Goal: Information Seeking & Learning: Learn about a topic

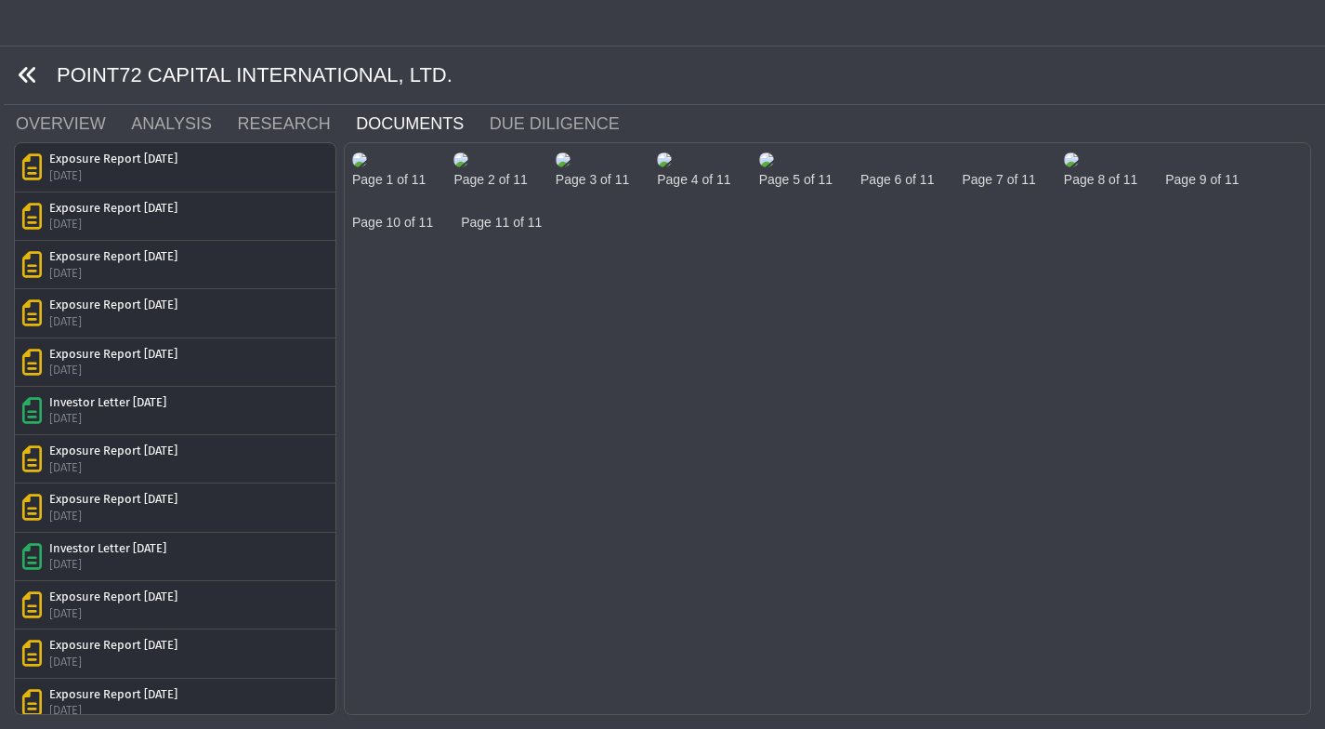
drag, startPoint x: 0, startPoint y: 0, endPoint x: 22, endPoint y: 72, distance: 75.8
click at [22, 72] on icon at bounding box center [28, 75] width 20 height 20
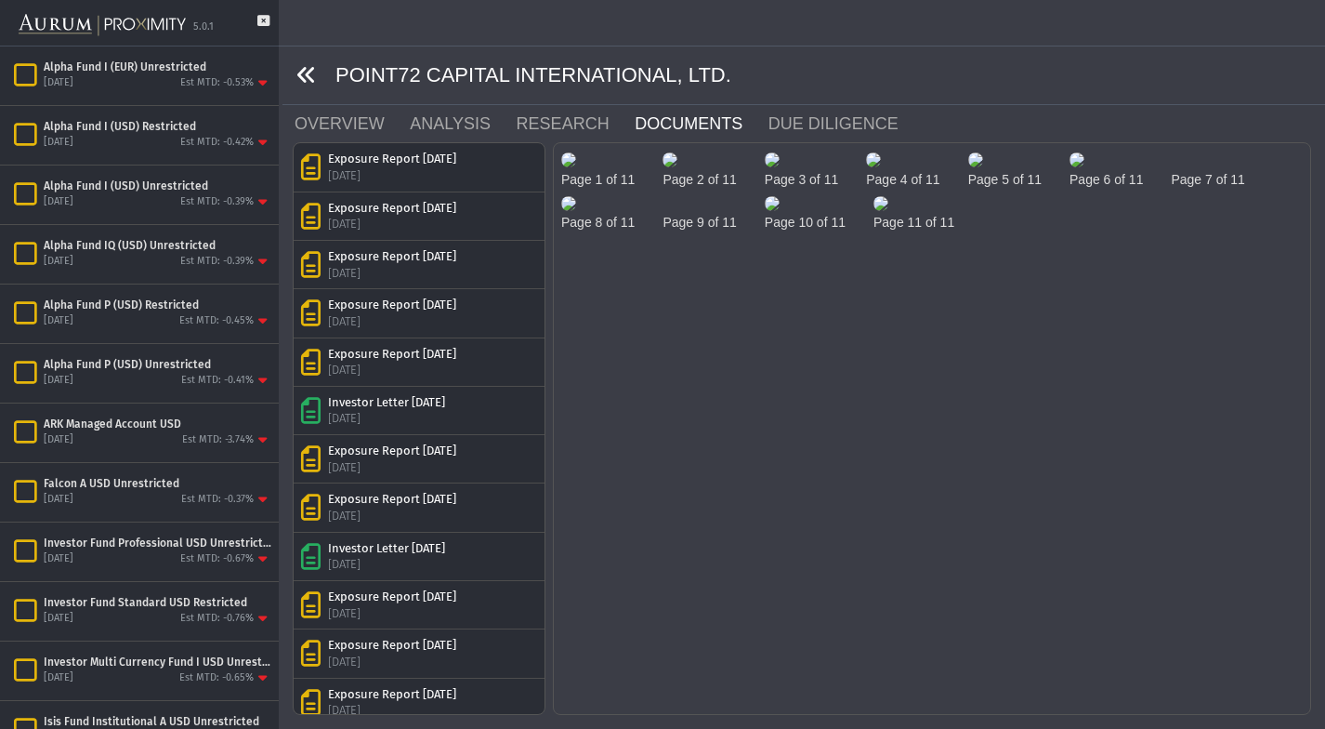
click at [44, 72] on div "Alpha Fund I (EUR) Unrestricted" at bounding box center [158, 66] width 228 height 15
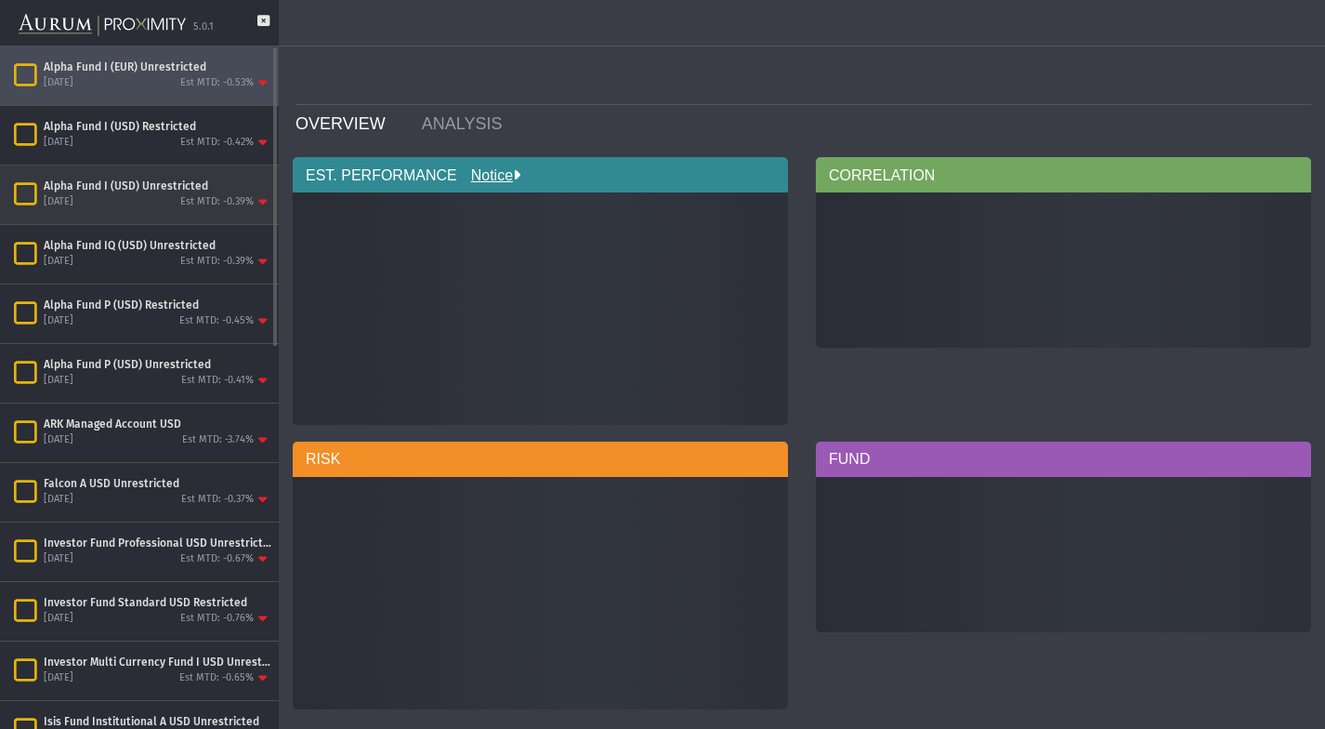
click at [104, 198] on div "[DATE] Est MTD: -0.39%" at bounding box center [158, 202] width 228 height 17
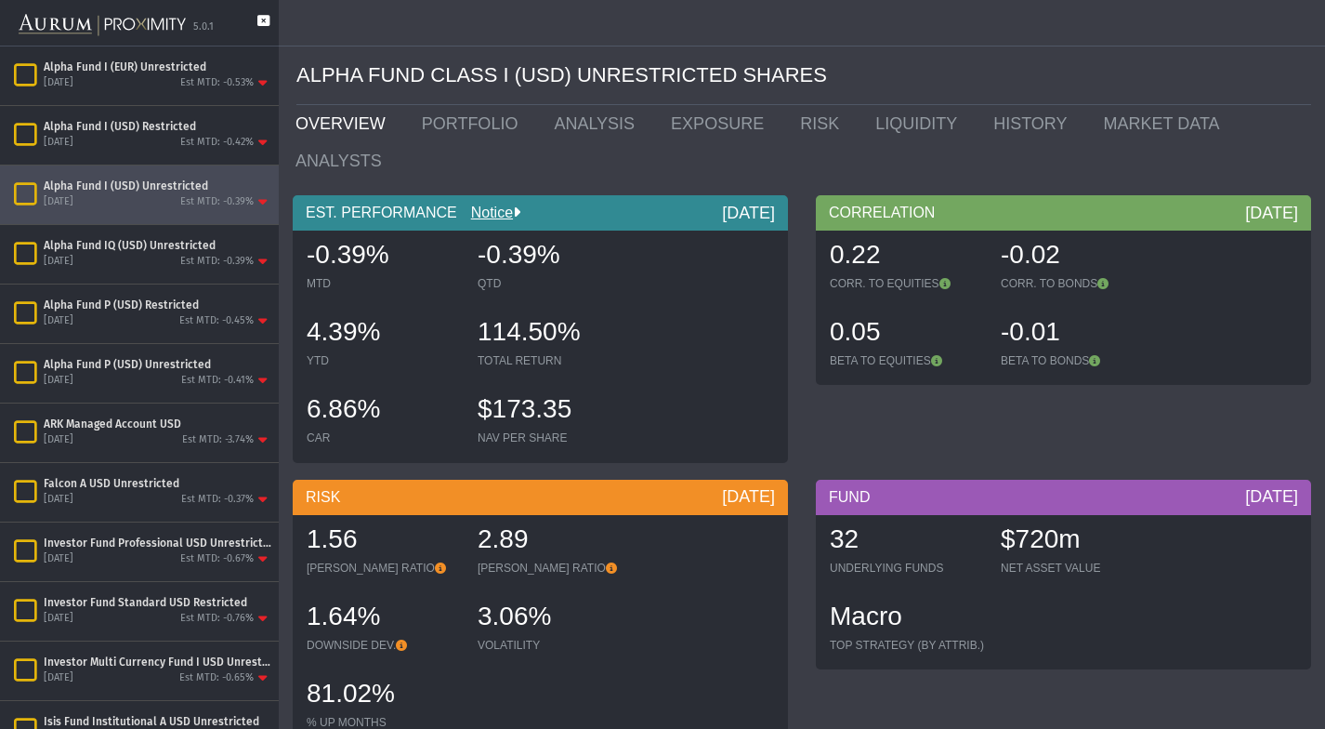
click at [265, 23] on icon at bounding box center [263, 30] width 12 height 31
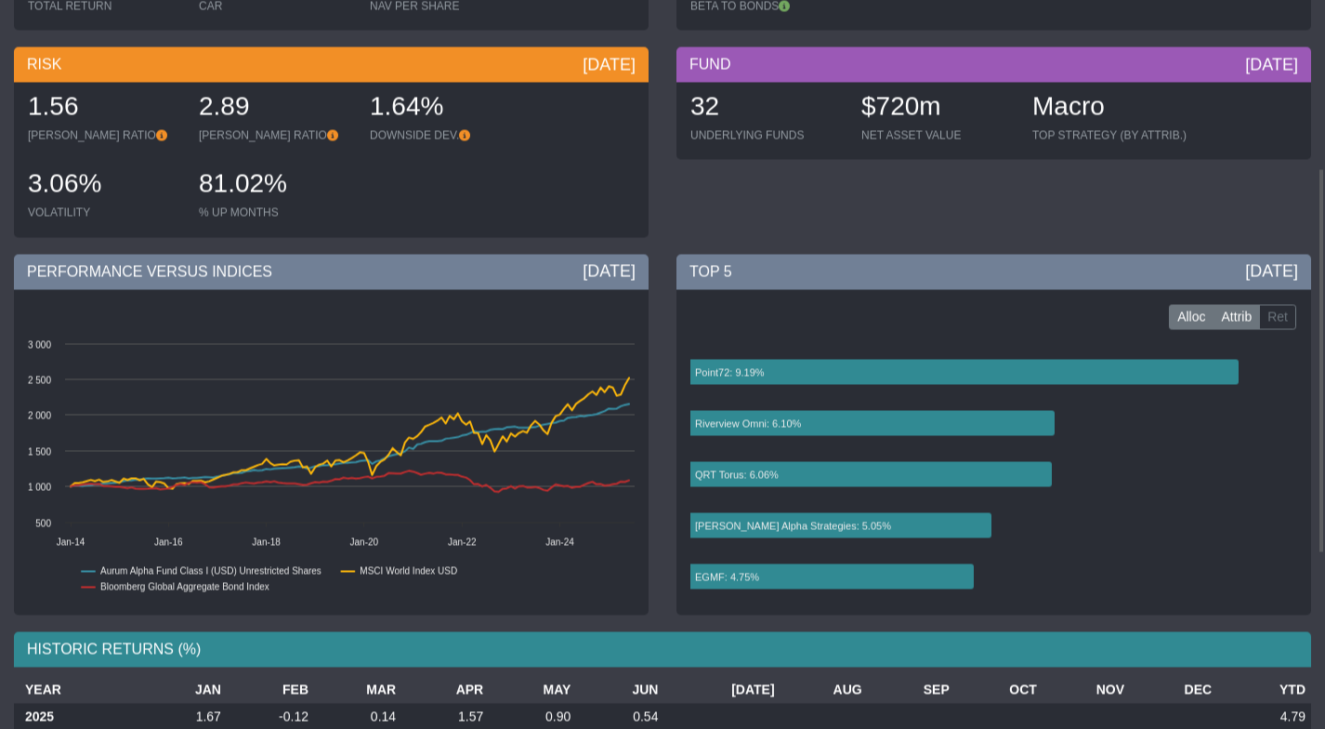
scroll to position [318, 0]
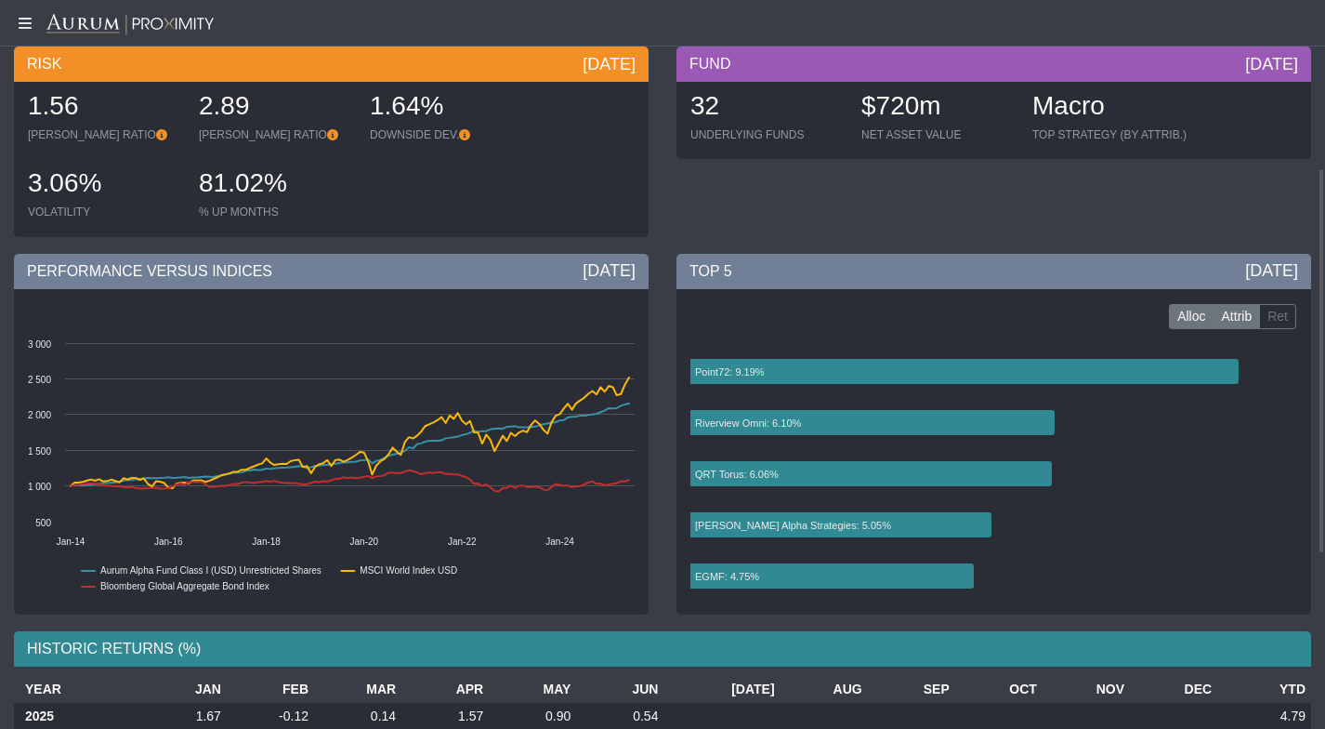
click at [1259, 312] on label "Attrib" at bounding box center [1237, 317] width 47 height 26
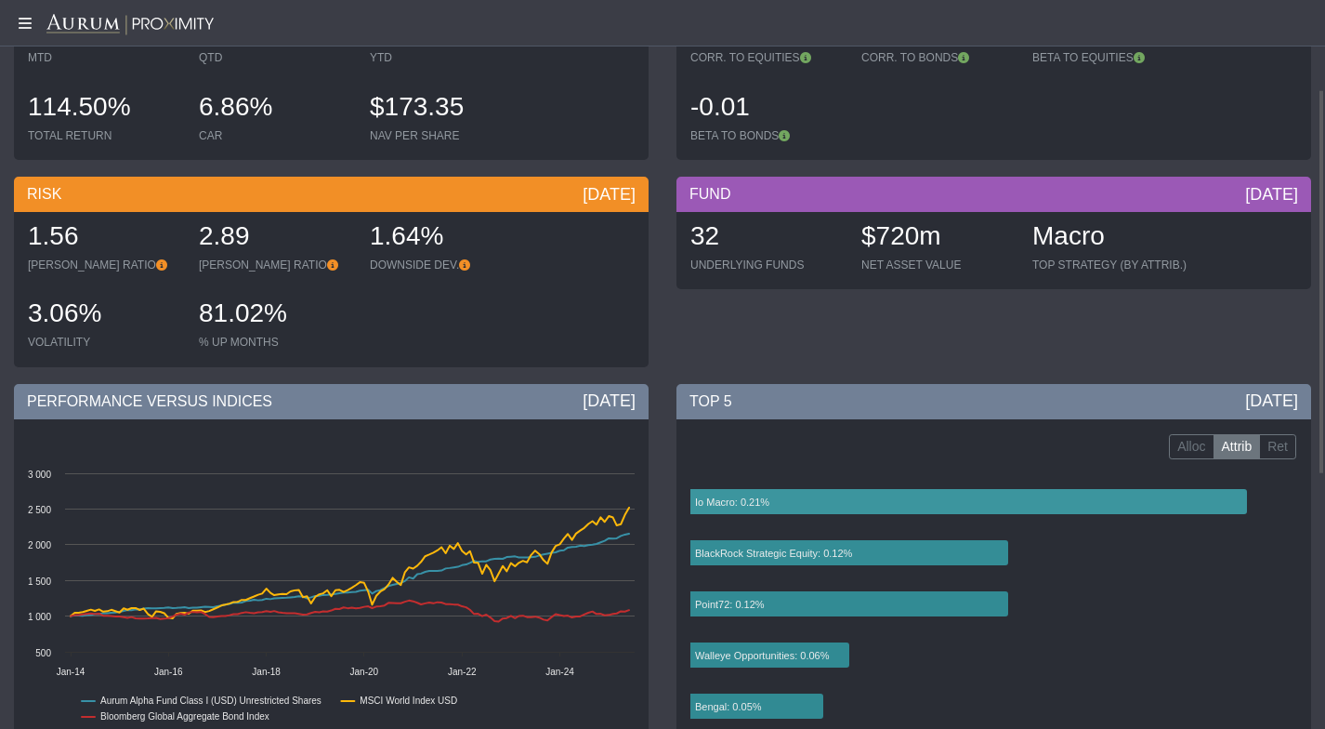
scroll to position [0, 0]
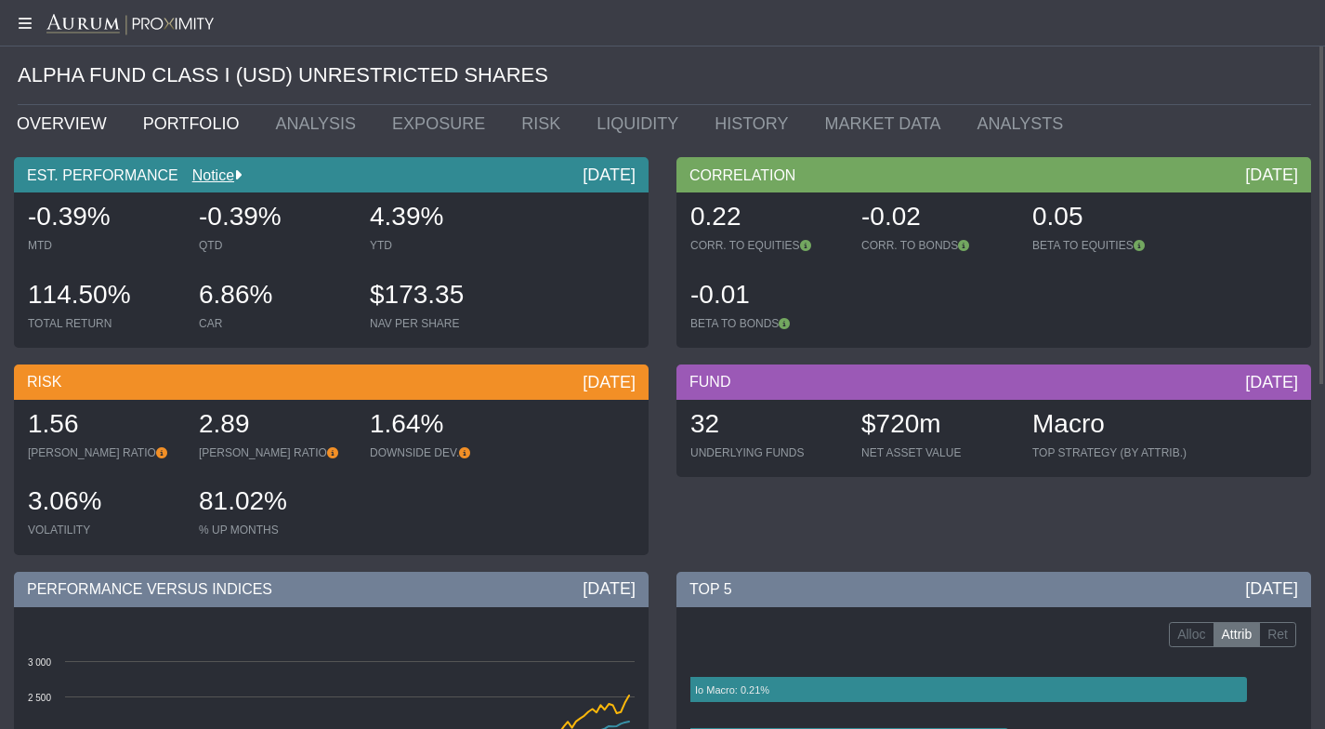
click at [177, 136] on link "PORTFOLIO" at bounding box center [195, 123] width 133 height 37
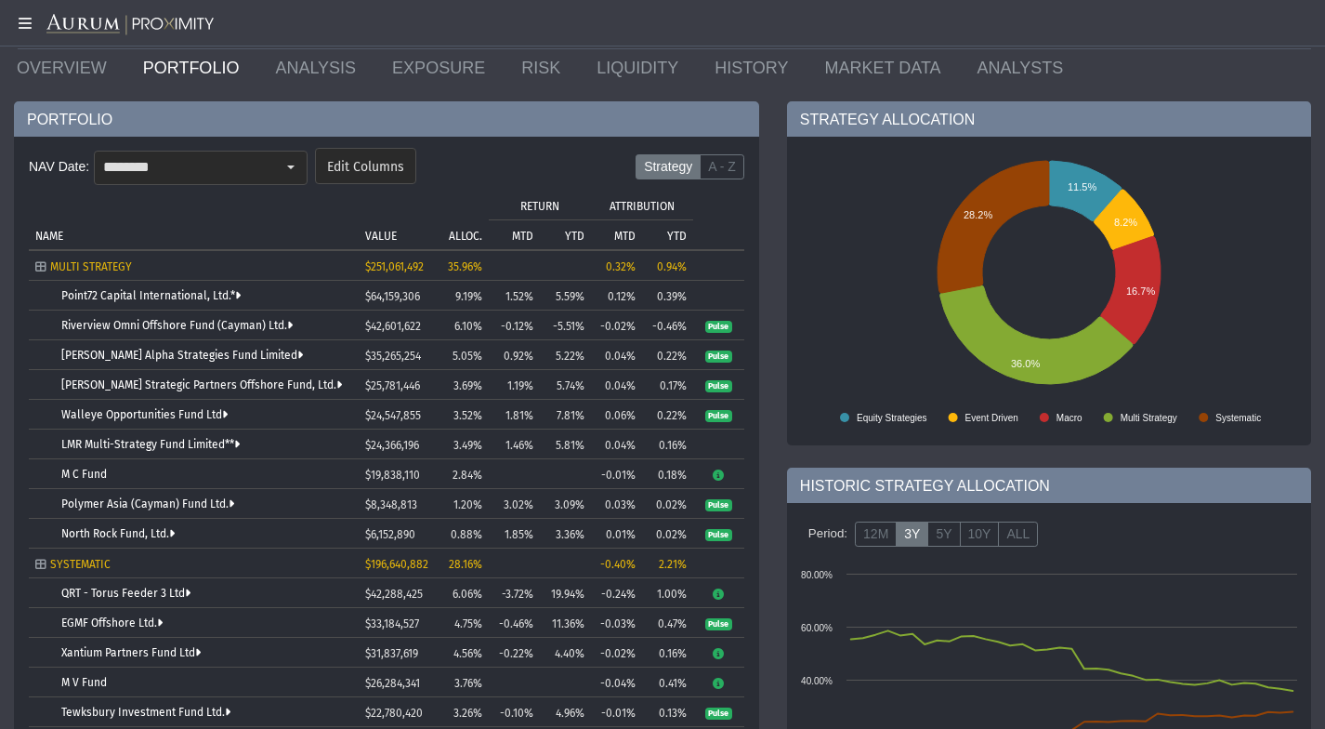
scroll to position [56, 0]
click at [149, 298] on link "Point72 Capital International, Ltd.*" at bounding box center [150, 295] width 179 height 13
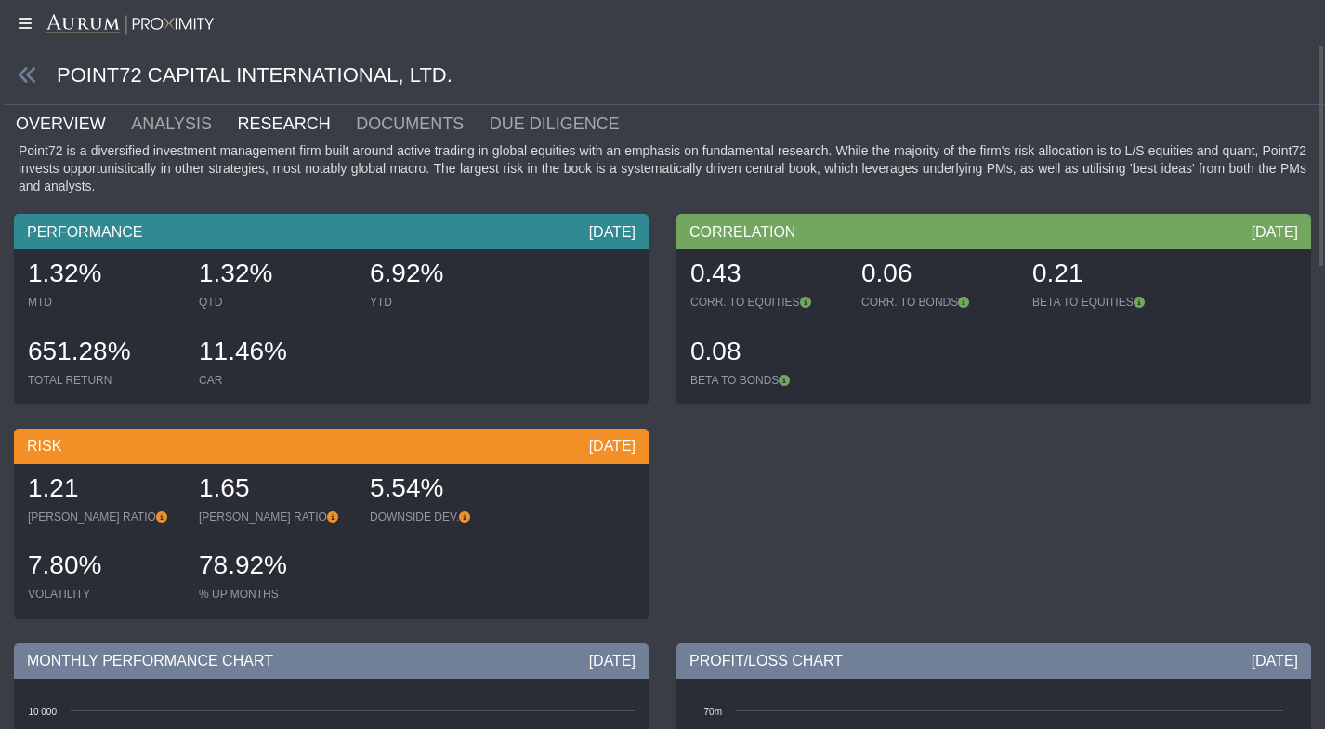
click at [248, 125] on link "RESEARCH" at bounding box center [295, 123] width 119 height 37
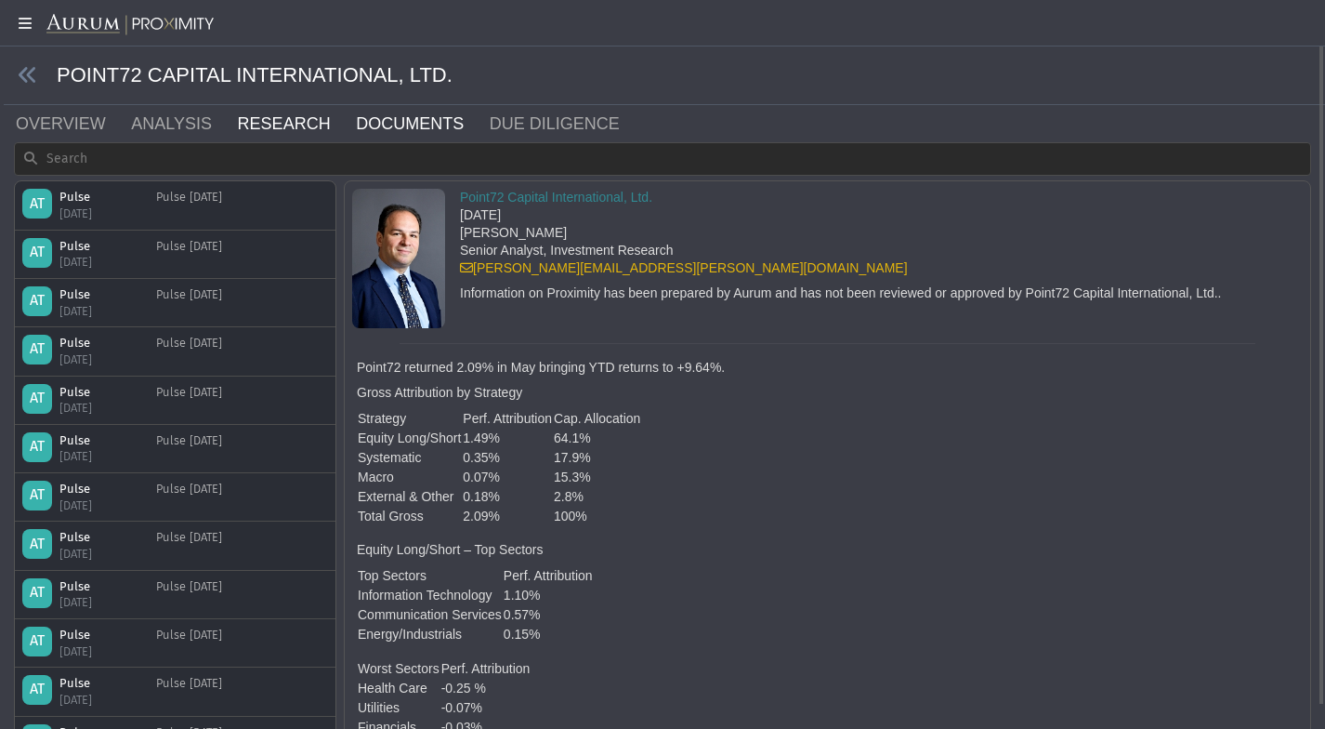
click at [430, 136] on link "DOCUMENTS" at bounding box center [421, 123] width 134 height 37
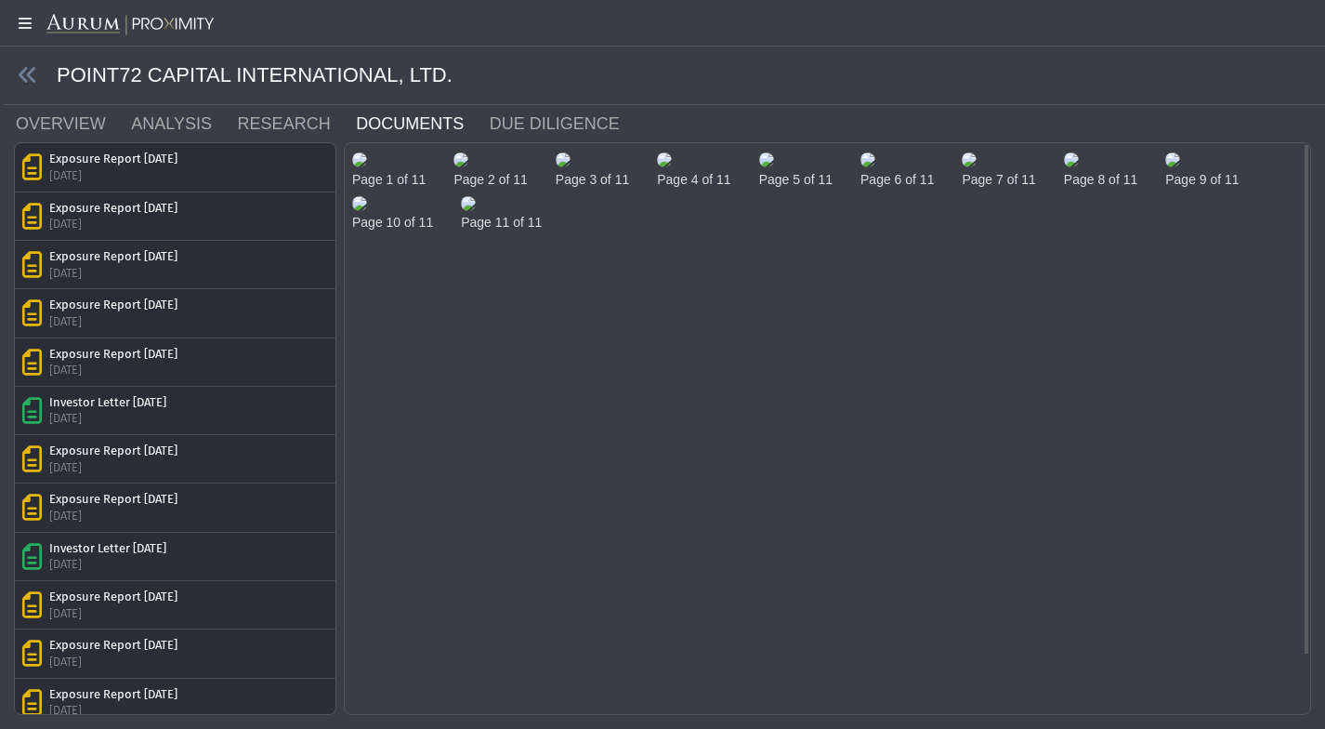
click at [367, 167] on img at bounding box center [359, 159] width 15 height 15
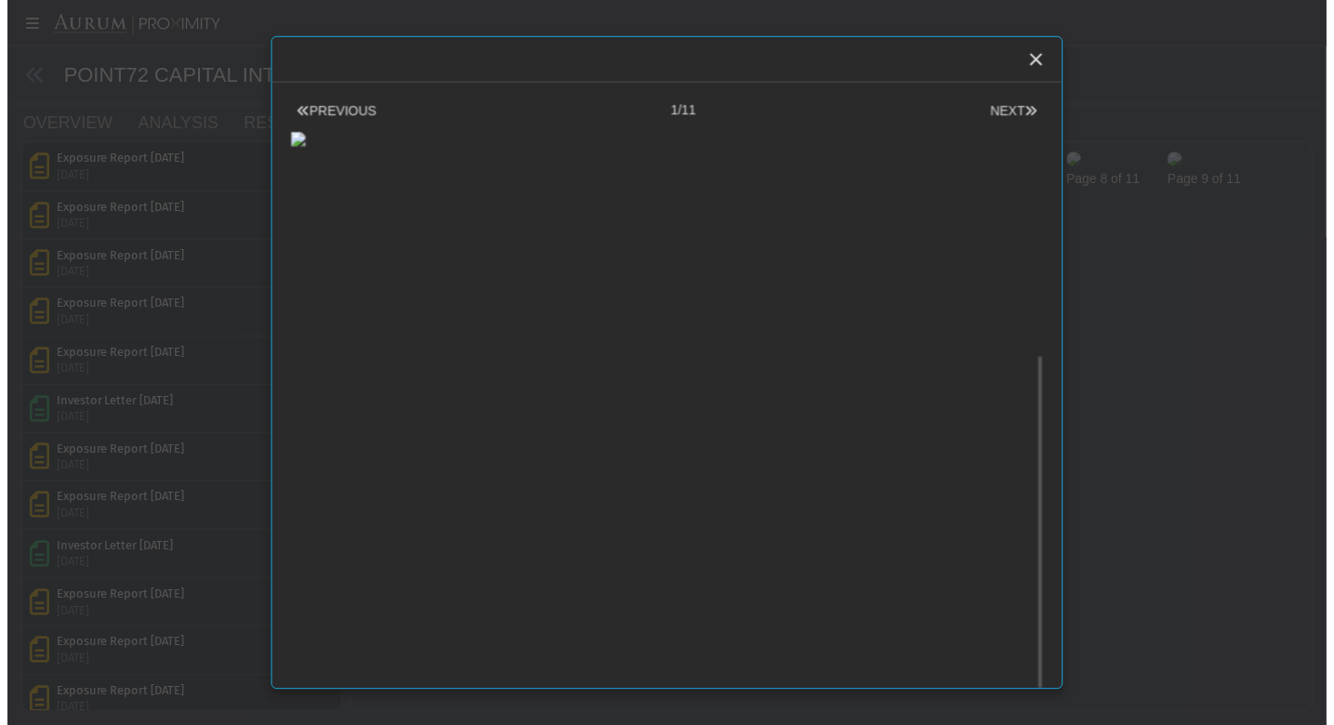
scroll to position [399, 0]
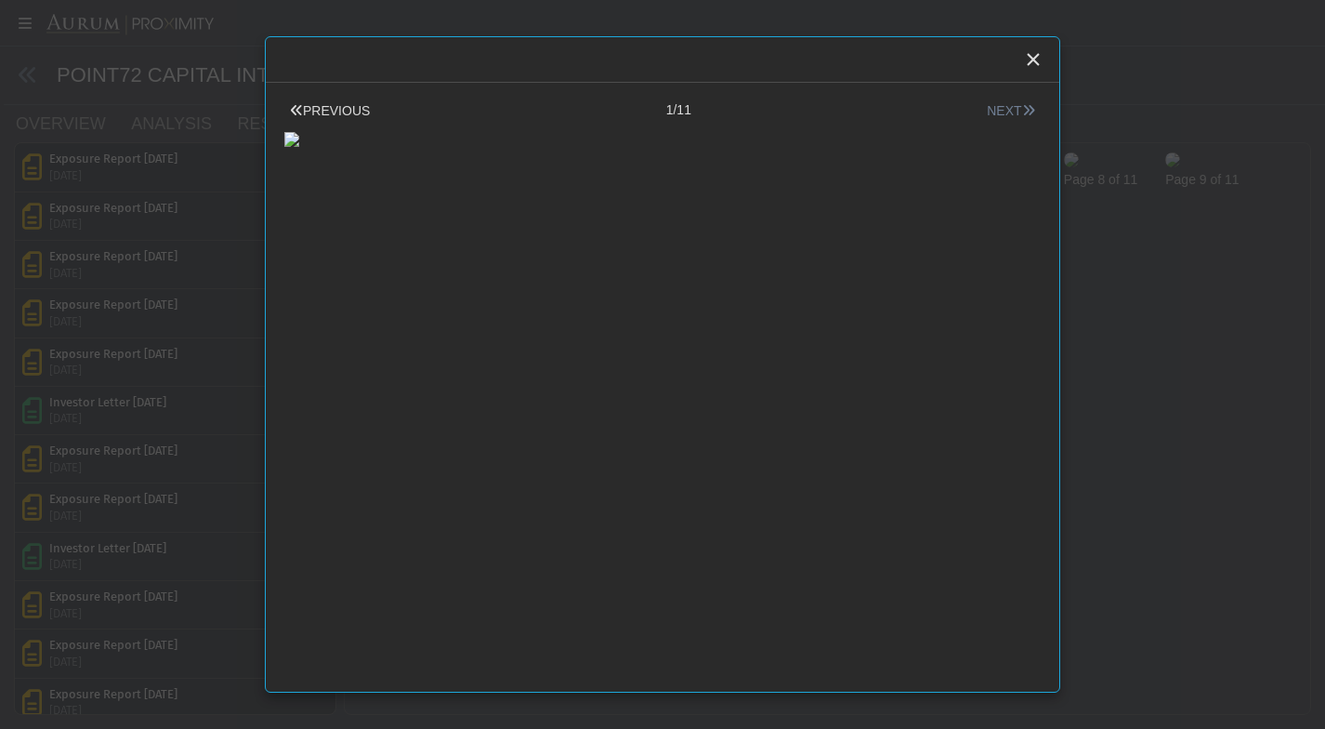
click at [994, 112] on button "NEXT" at bounding box center [1010, 111] width 59 height 20
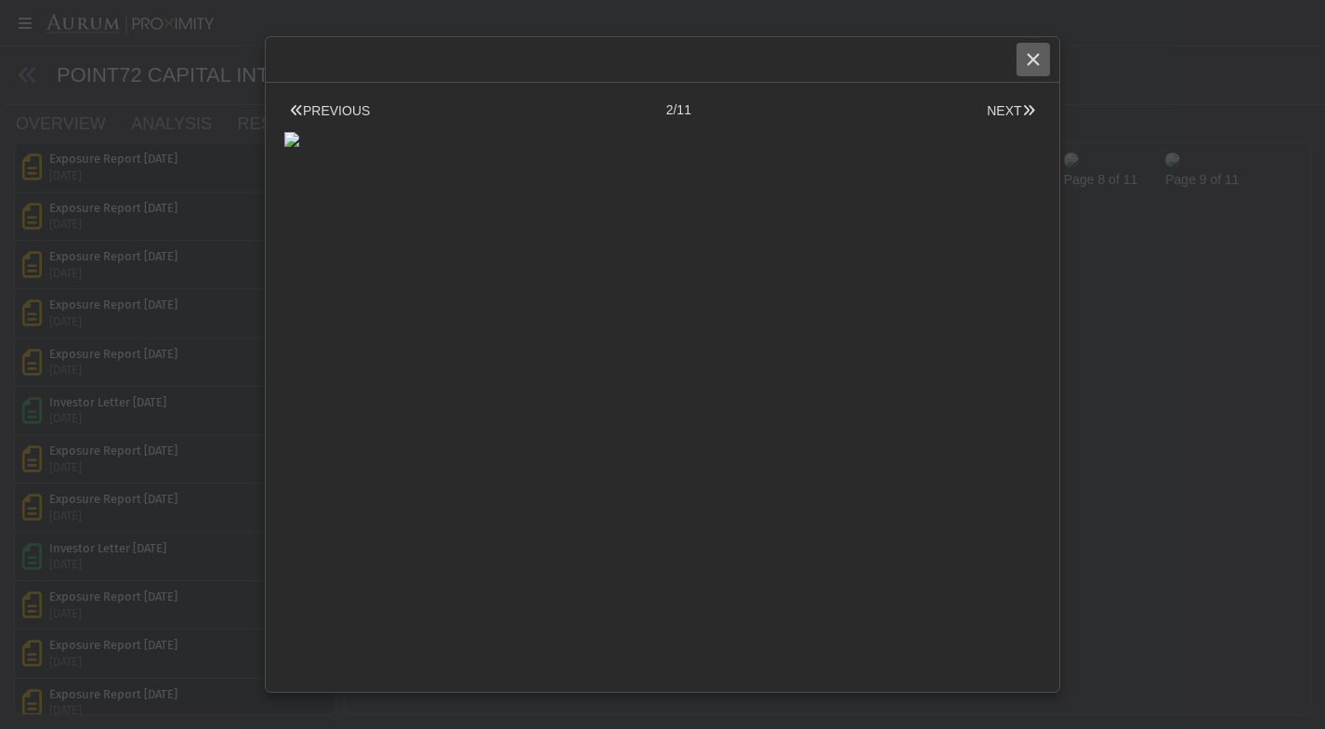
click at [1041, 68] on div "Close" at bounding box center [1034, 60] width 32 height 32
